Goal: Transaction & Acquisition: Book appointment/travel/reservation

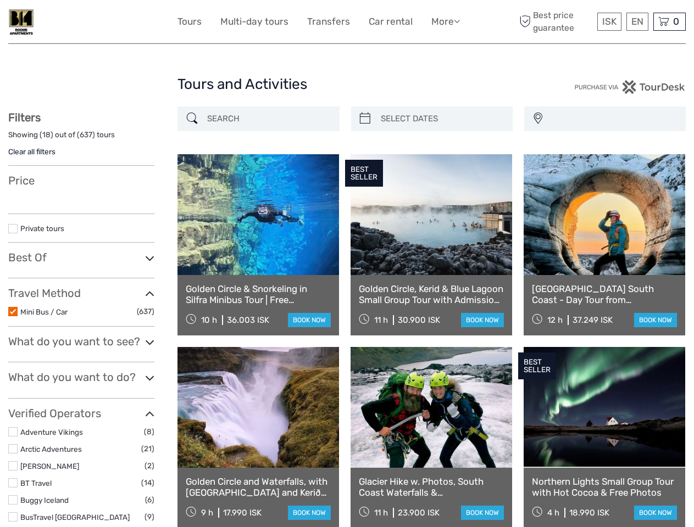
select select
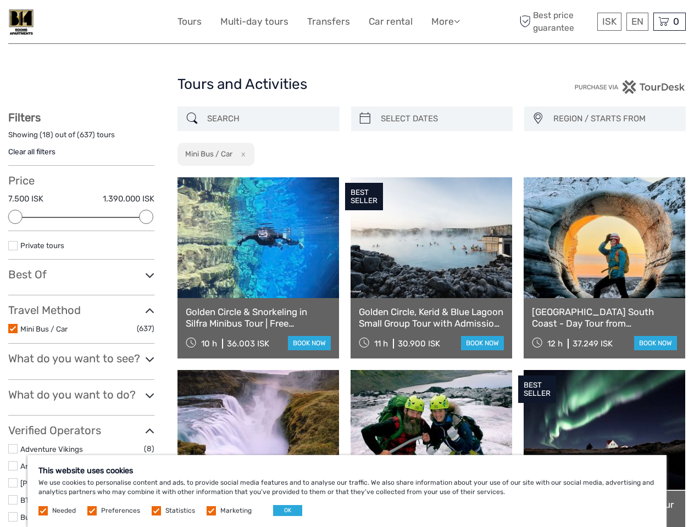
click at [445, 21] on link "More" at bounding box center [445, 22] width 29 height 16
click at [458, 21] on icon at bounding box center [457, 20] width 6 height 9
click at [609, 21] on span "ISK" at bounding box center [609, 21] width 14 height 11
click at [637, 21] on div "EN English Español Deutsch" at bounding box center [637, 22] width 22 height 18
click at [669, 21] on div "0 Items Total 0 ISK Checkout The shopping cart is empty." at bounding box center [669, 22] width 32 height 18
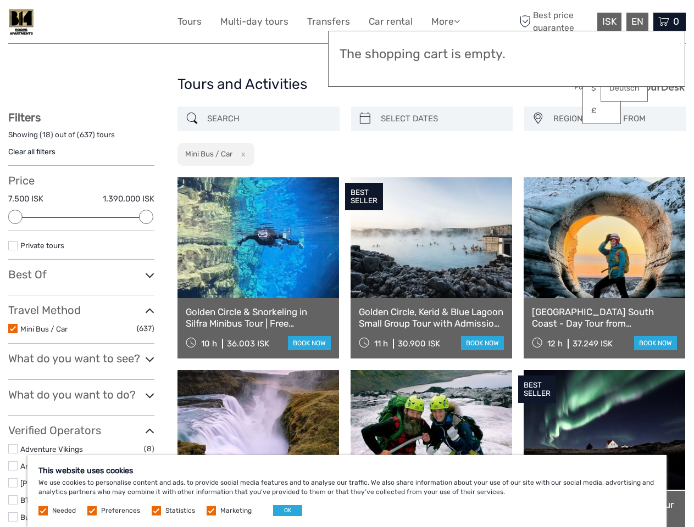
click at [15, 217] on div at bounding box center [15, 217] width 14 height 14
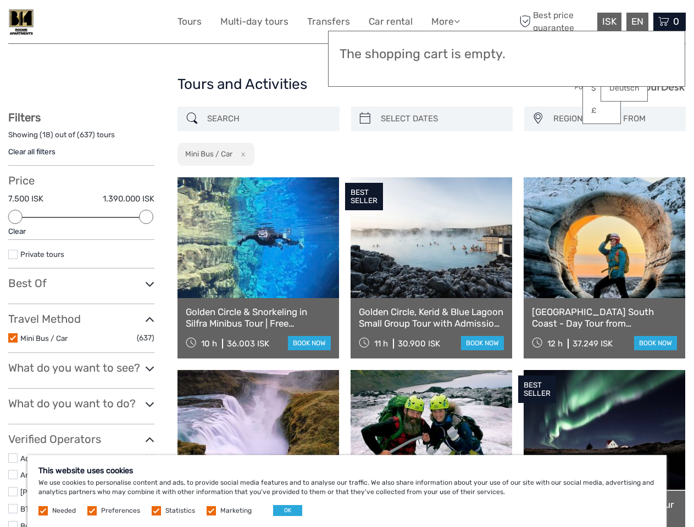
click at [146, 217] on div "Filters Showing ( 18 ) out of ( 637 ) tours Clear all filters Price 7.500 ISK 1…" at bounding box center [81, 503] width 146 height 784
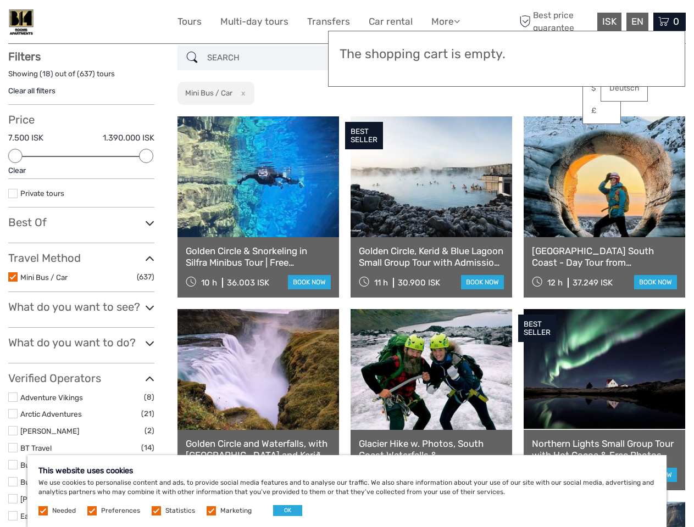
click at [365, 119] on link at bounding box center [432, 176] width 162 height 121
click at [441, 119] on link at bounding box center [432, 176] width 162 height 121
click at [537, 119] on link at bounding box center [605, 176] width 162 height 121
